Goal: Find contact information: Find contact information

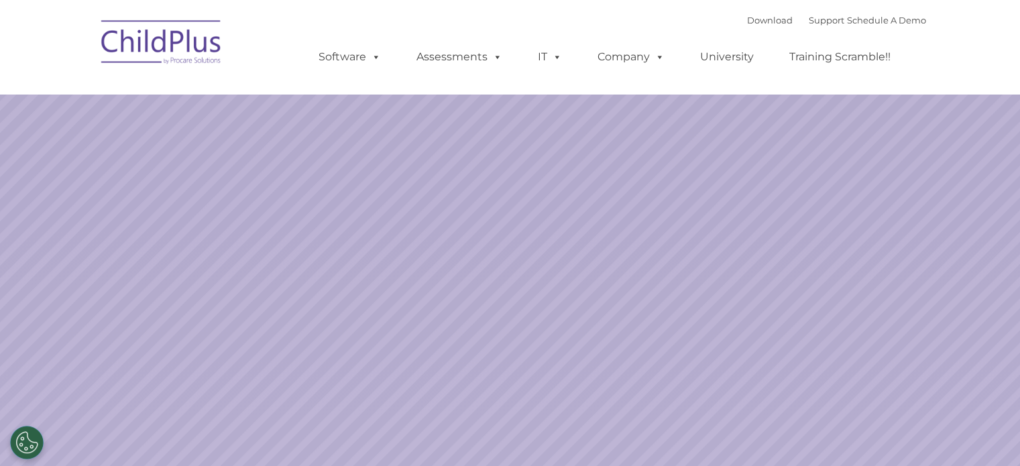
select select "MEDIUM"
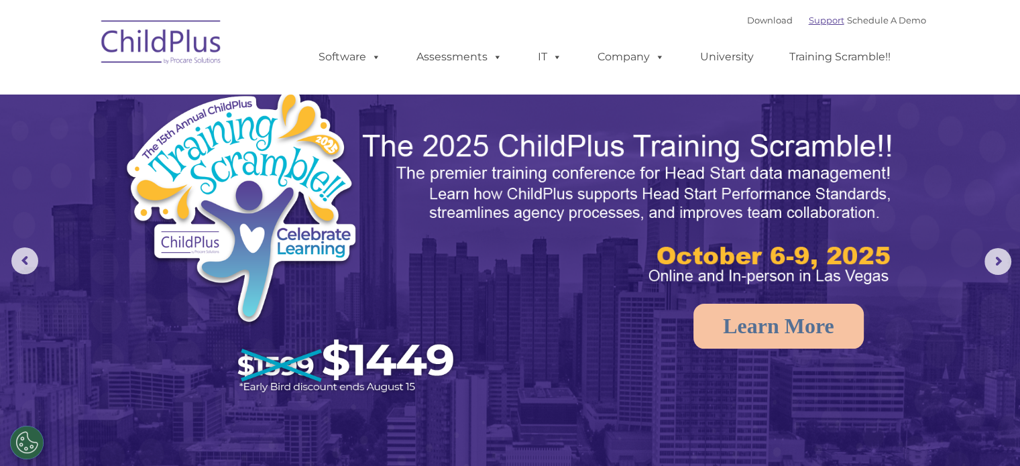
click at [811, 15] on link "Support" at bounding box center [827, 20] width 36 height 11
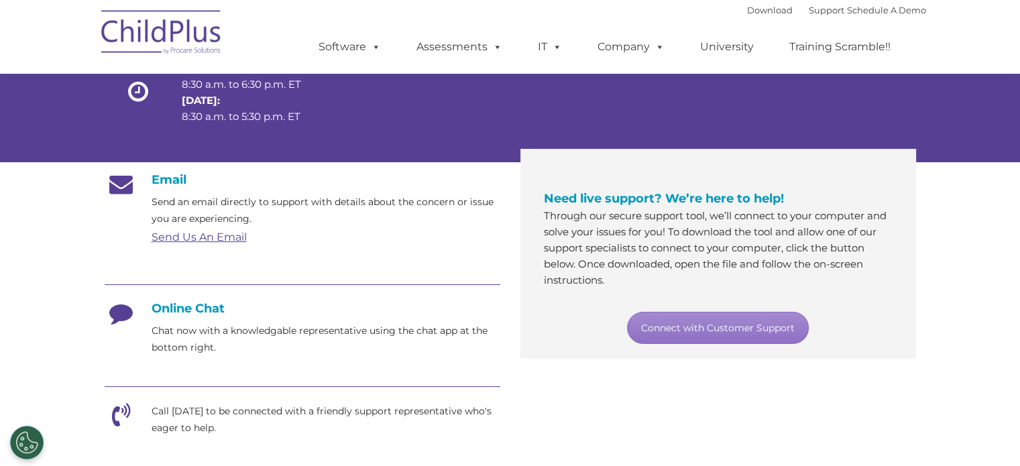
scroll to position [174, 0]
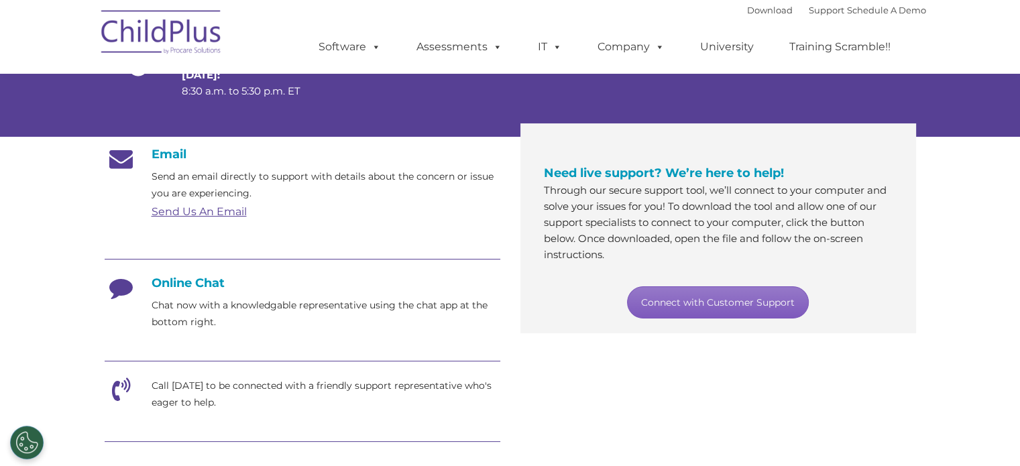
click at [685, 312] on link "Connect with Customer Support" at bounding box center [718, 302] width 182 height 32
